Goal: Task Accomplishment & Management: Use online tool/utility

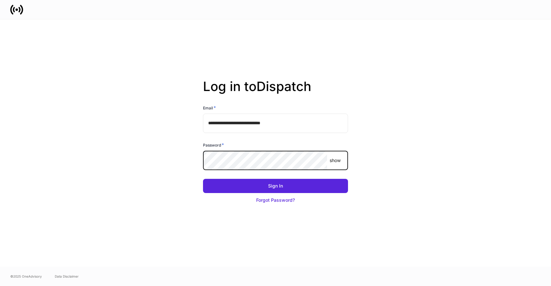
click at [203, 179] on button "Sign In" at bounding box center [275, 186] width 145 height 14
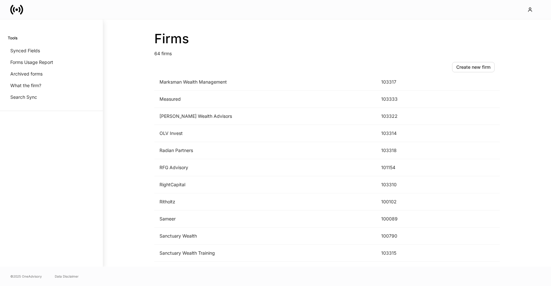
scroll to position [934, 0]
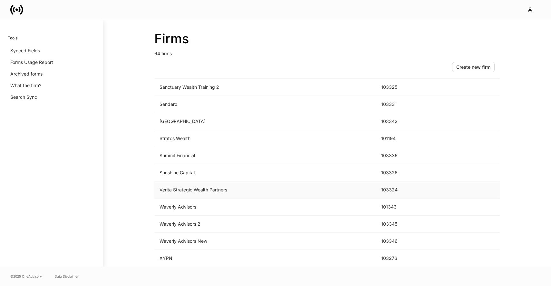
click at [196, 190] on td "Verita Strategic Wealth Partners" at bounding box center [265, 189] width 222 height 17
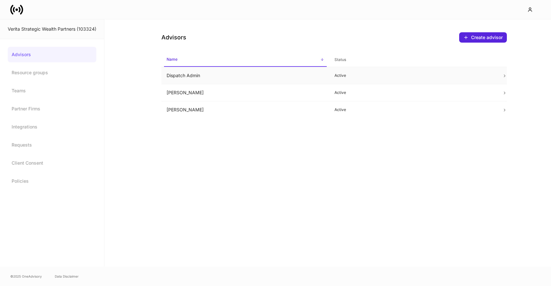
click at [246, 77] on td "Dispatch Admin" at bounding box center [245, 75] width 168 height 17
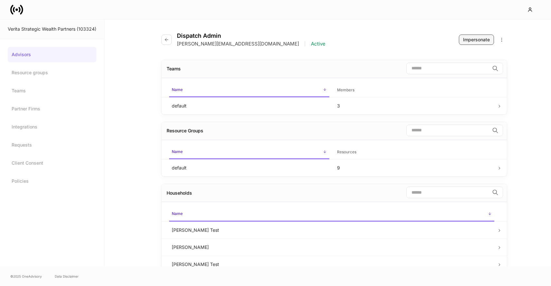
click at [478, 41] on div "Impersonate" at bounding box center [476, 39] width 27 height 6
click at [163, 41] on button "button" at bounding box center [166, 39] width 10 height 10
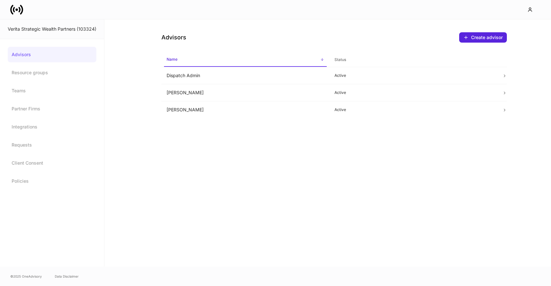
click at [13, 10] on icon at bounding box center [14, 9] width 2 height 5
